Goal: Book appointment/travel/reservation

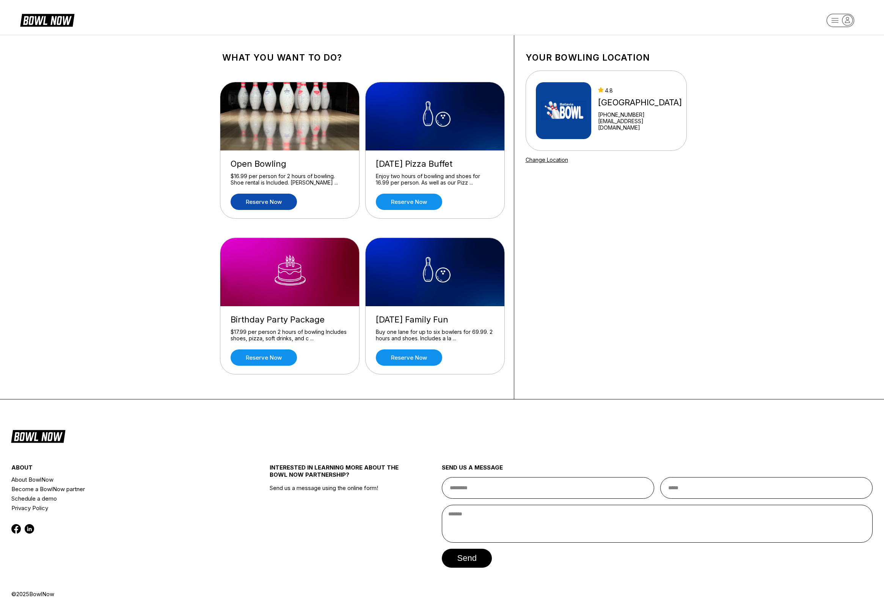
click at [285, 199] on link "Reserve now" at bounding box center [263, 202] width 66 height 16
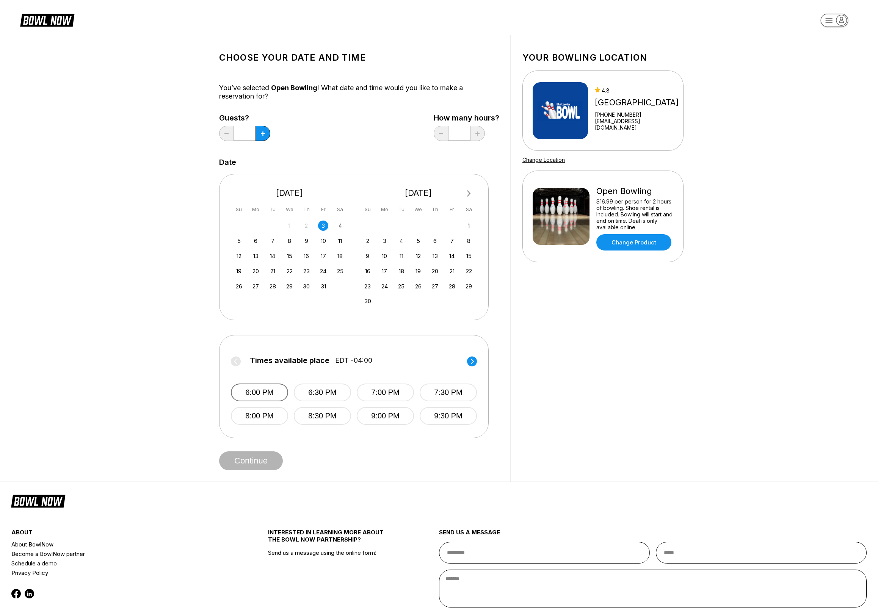
click at [253, 395] on button "6:00 PM" at bounding box center [259, 393] width 57 height 18
click at [267, 462] on button "Continue" at bounding box center [251, 460] width 64 height 19
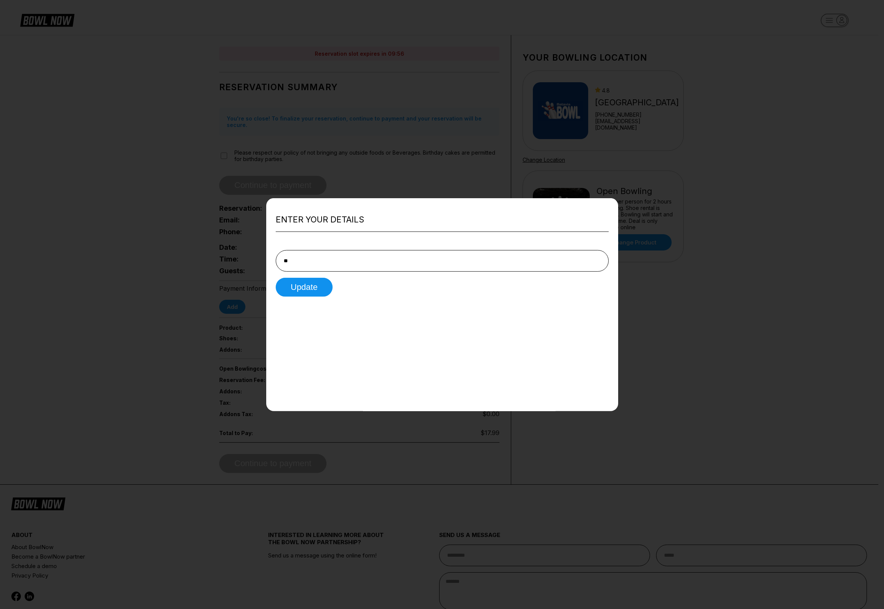
type input "**********"
click at [312, 288] on button "Update" at bounding box center [304, 287] width 57 height 19
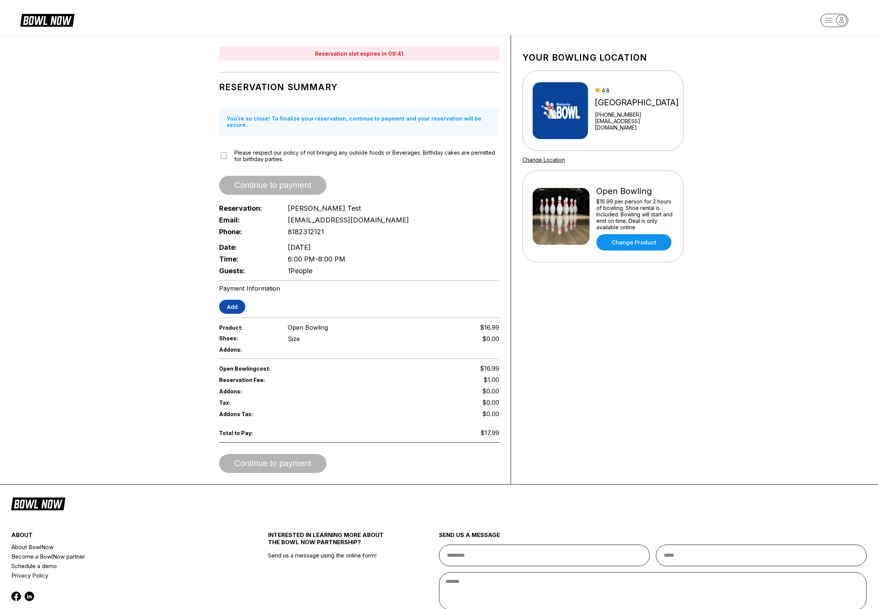
click at [236, 300] on button "Add" at bounding box center [232, 307] width 26 height 14
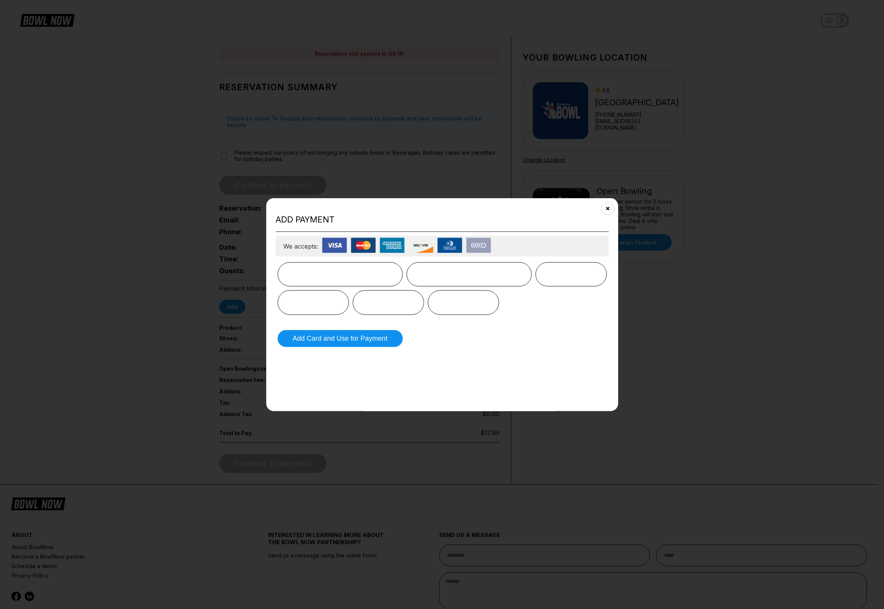
click at [550, 306] on div at bounding box center [441, 288] width 329 height 53
click at [352, 339] on button "Add Card and Use for Payment" at bounding box center [339, 338] width 125 height 17
click at [351, 339] on button "Add Card and Use for Payment" at bounding box center [339, 338] width 125 height 17
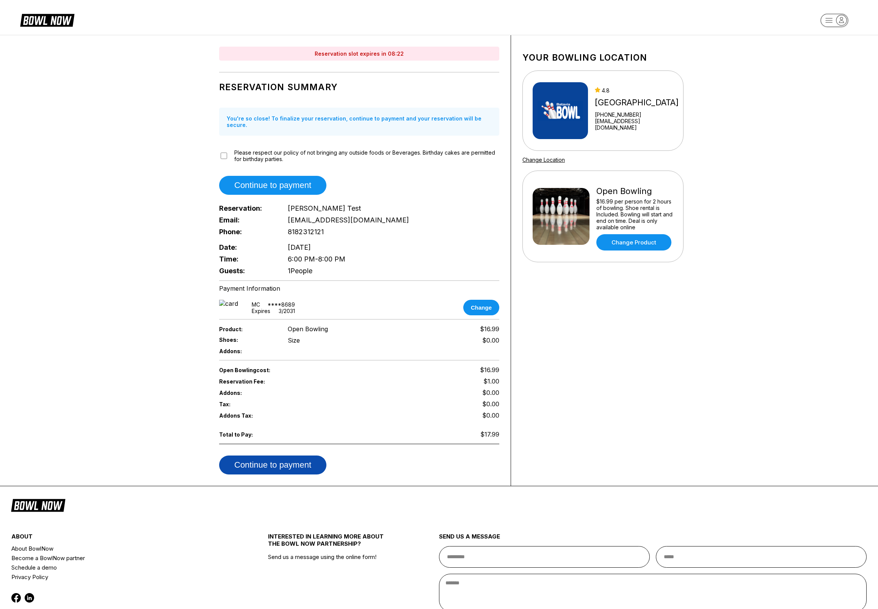
click at [291, 459] on button "Continue to payment" at bounding box center [272, 465] width 107 height 19
